Goal: Find specific page/section: Find specific page/section

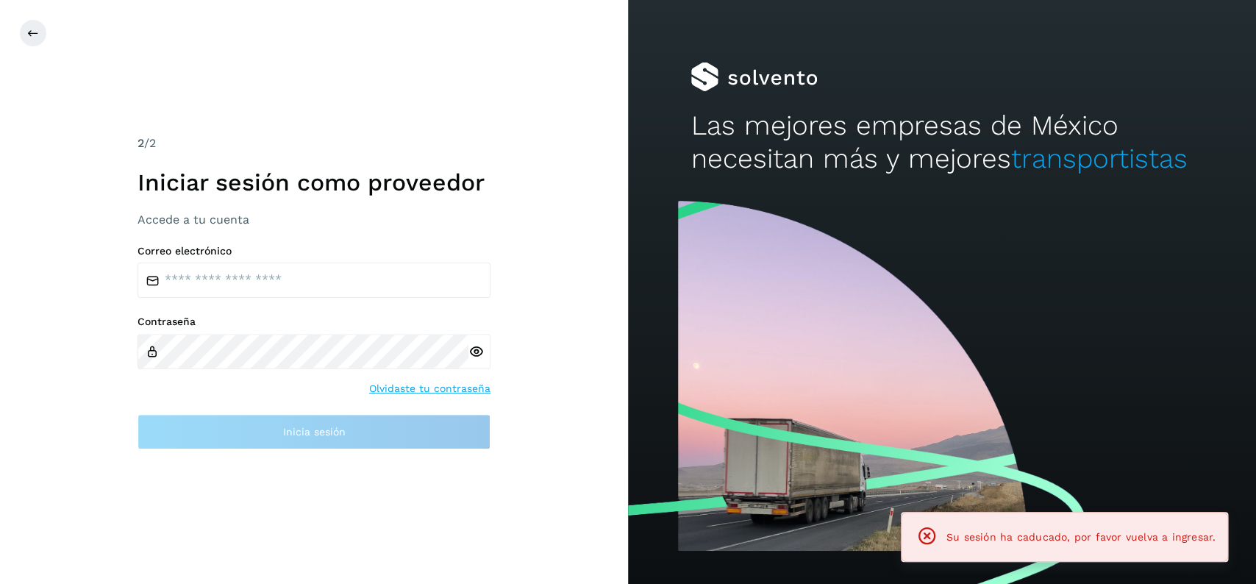
type input "**********"
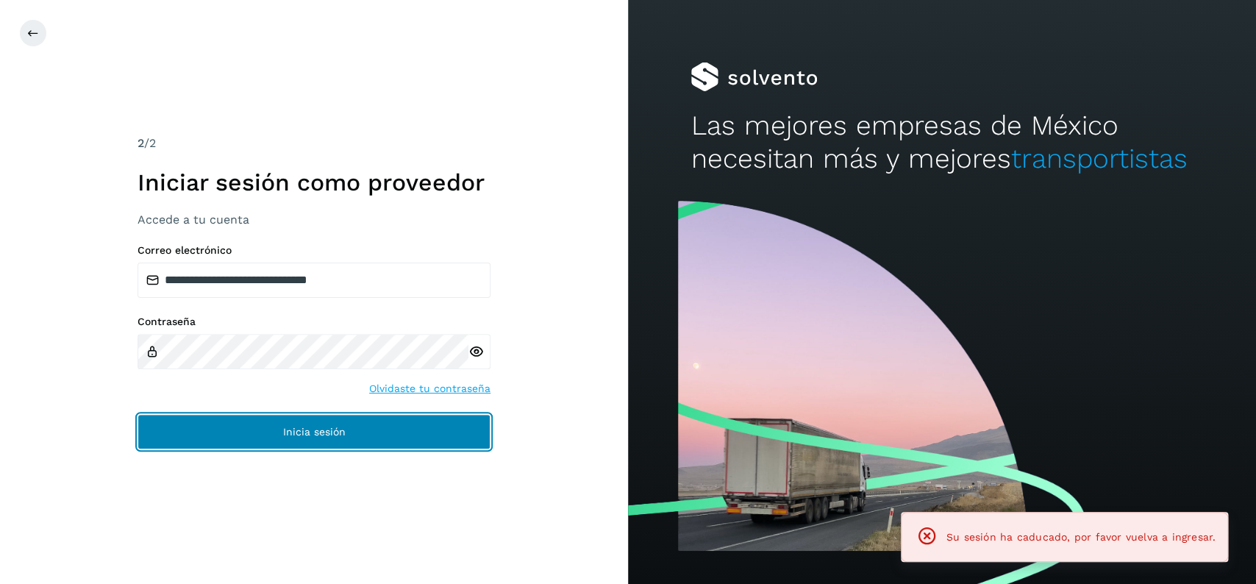
click at [349, 424] on button "Inicia sesión" at bounding box center [314, 431] width 353 height 35
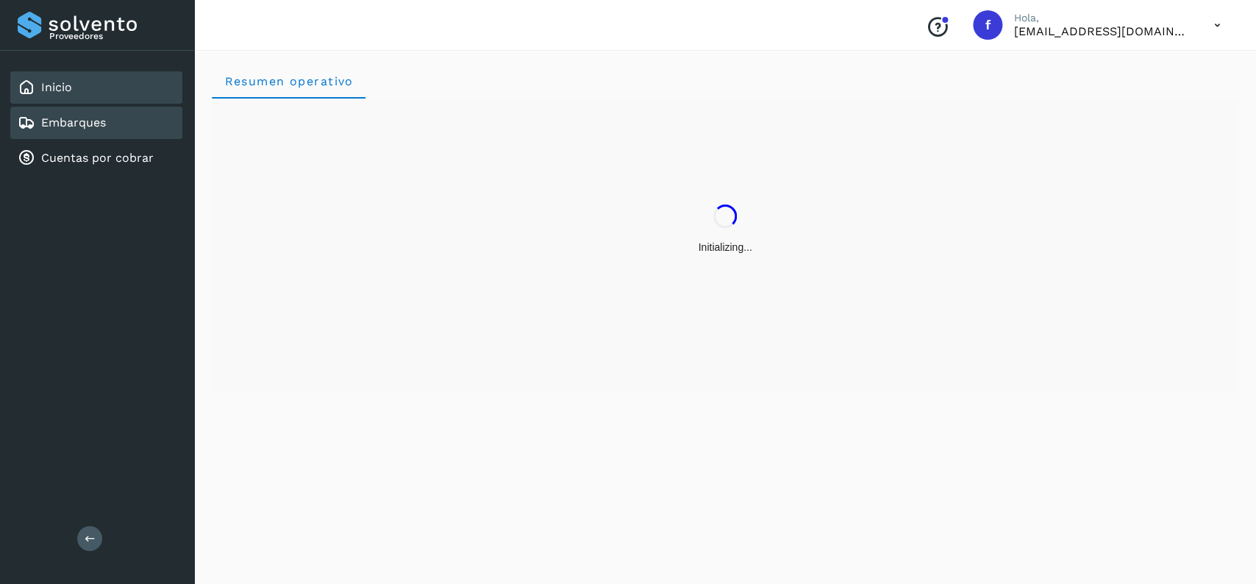
click at [83, 124] on link "Embarques" at bounding box center [73, 122] width 65 height 14
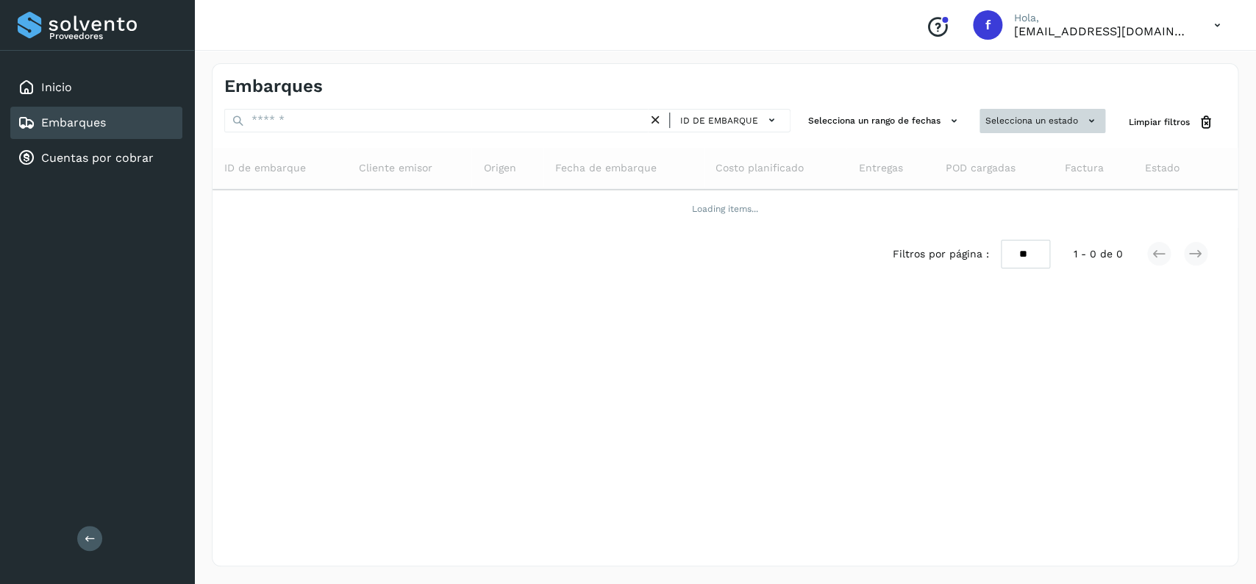
click at [1035, 129] on button "Selecciona un estado" at bounding box center [1043, 121] width 126 height 24
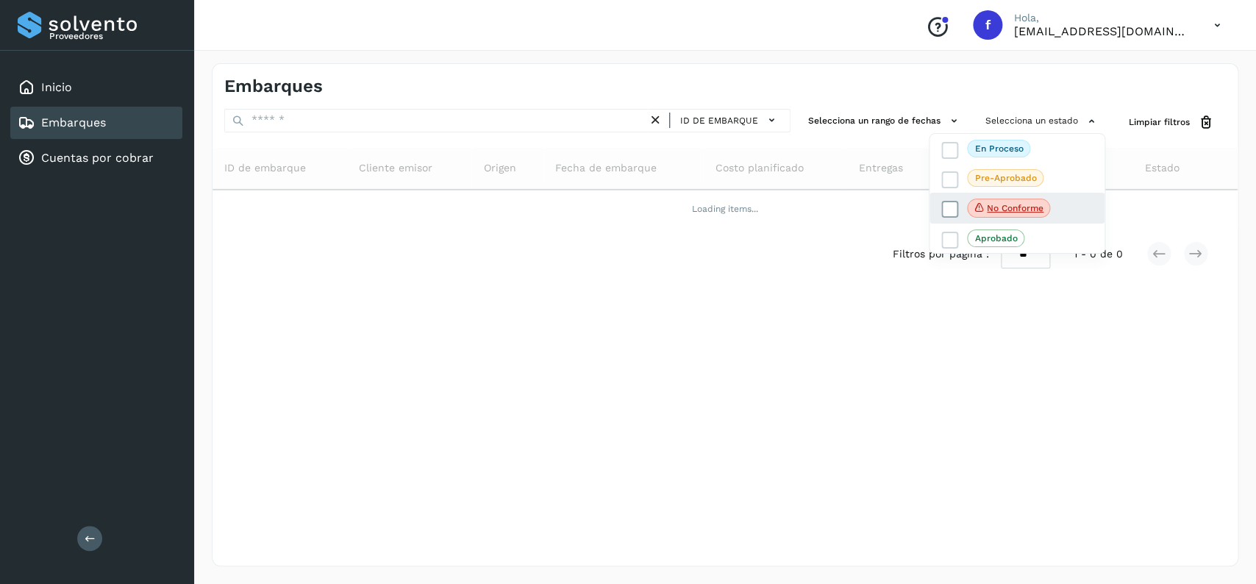
click at [945, 203] on span at bounding box center [949, 209] width 17 height 17
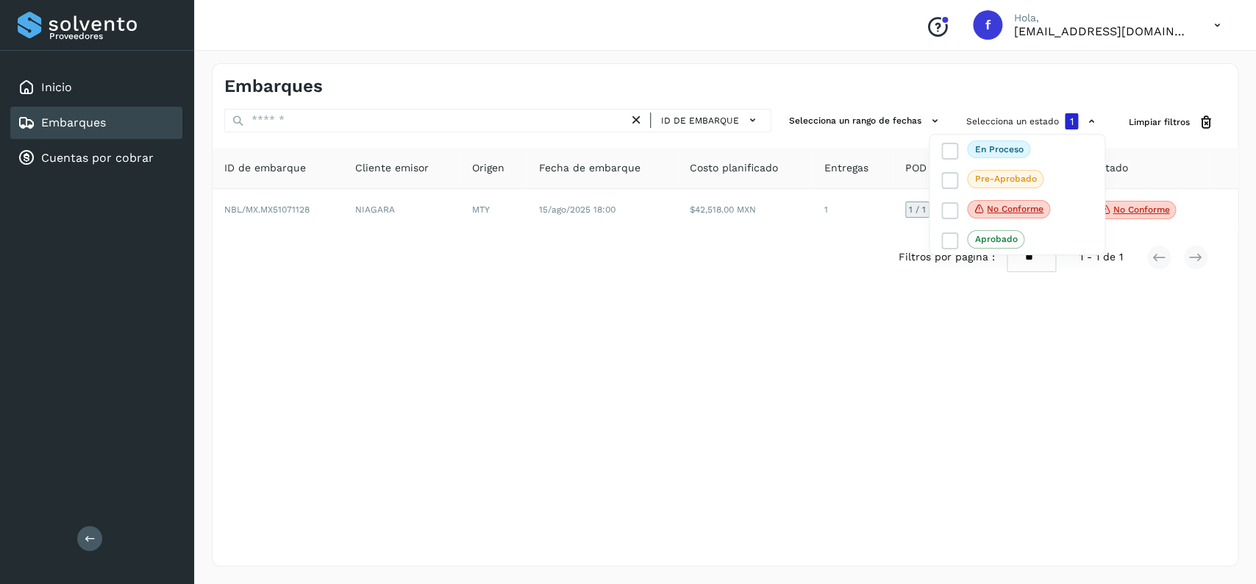
click at [435, 371] on div at bounding box center [628, 292] width 1256 height 584
